Goal: Transaction & Acquisition: Purchase product/service

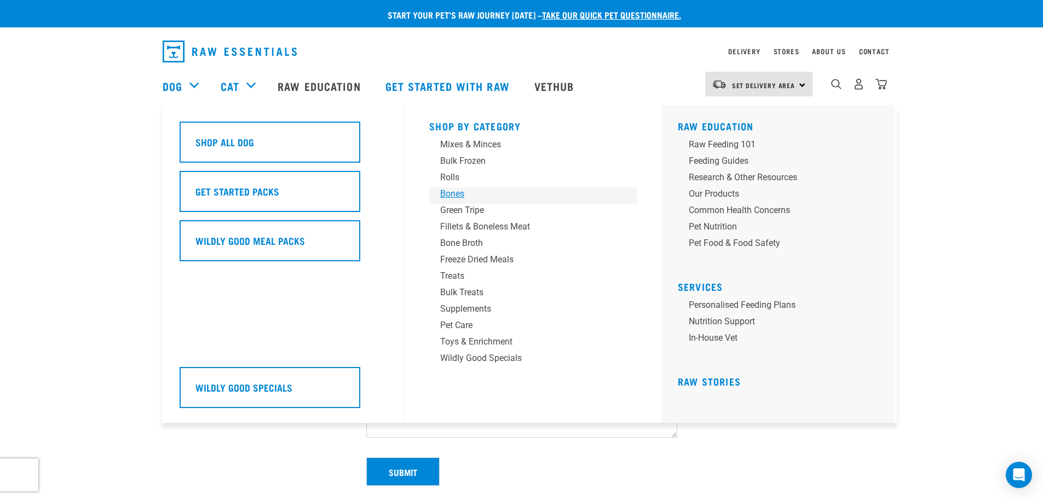
click at [449, 191] on div "Bones" at bounding box center [525, 193] width 171 height 13
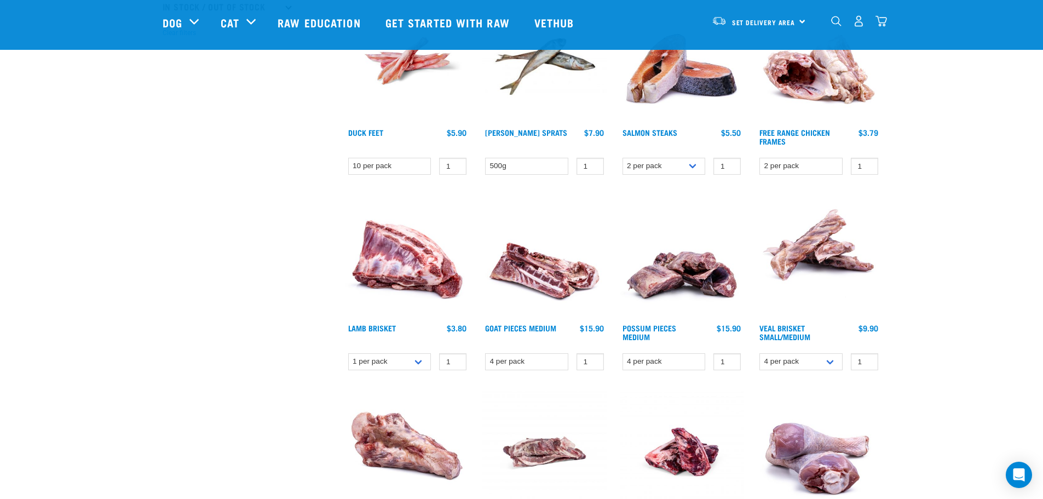
scroll to position [383, 0]
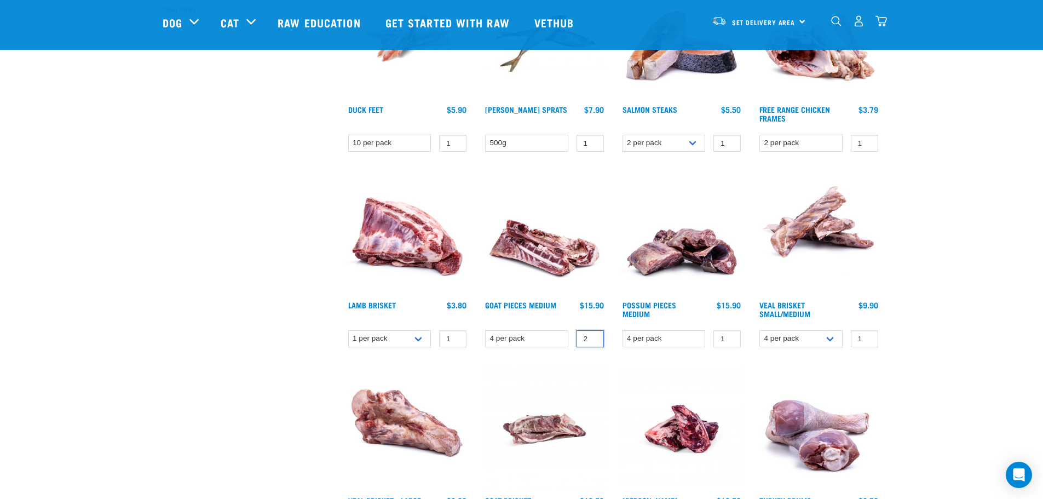
type input "2"
click at [594, 338] on input "2" at bounding box center [589, 338] width 27 height 17
